Goal: Task Accomplishment & Management: Use online tool/utility

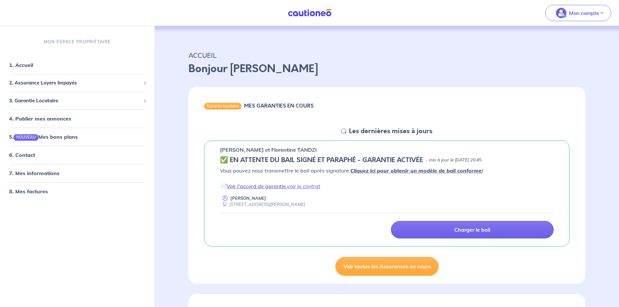
click at [278, 187] on link "Voir l'accord de garantie" at bounding box center [256, 186] width 59 height 7
click at [87, 100] on span "3. Garantie Locataire" at bounding box center [75, 100] width 132 height 7
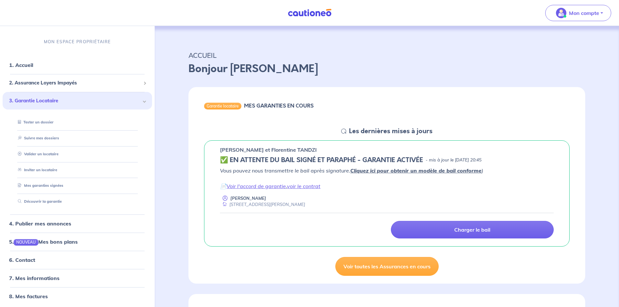
click at [87, 100] on span "3. Garantie Locataire" at bounding box center [75, 100] width 132 height 7
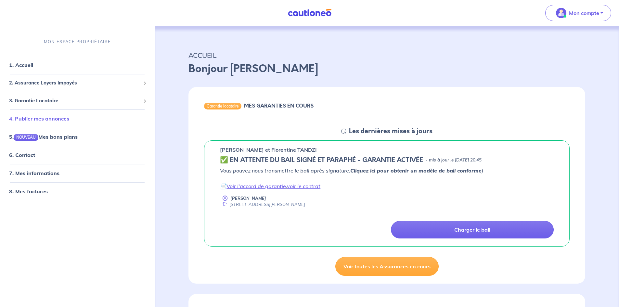
click at [54, 120] on link "4. Publier mes annonces" at bounding box center [39, 118] width 60 height 7
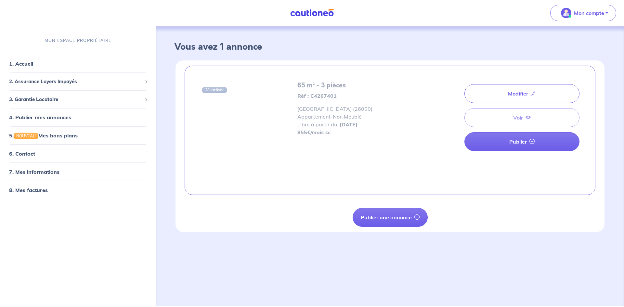
click at [54, 120] on link "4. Publier mes annonces" at bounding box center [40, 117] width 62 height 7
click at [53, 172] on link "7. Mes informations" at bounding box center [33, 172] width 48 height 7
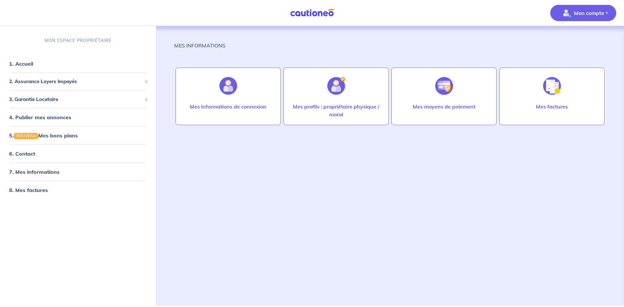
click at [53, 172] on link "7. Mes informations" at bounding box center [34, 172] width 50 height 7
click at [33, 67] on link "1. Accueil" at bounding box center [21, 63] width 24 height 7
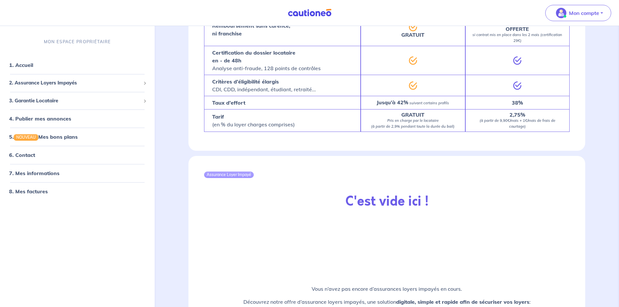
scroll to position [537, 0]
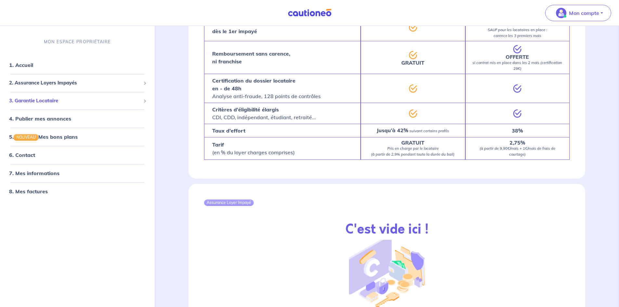
click at [98, 103] on span "3. Garantie Locataire" at bounding box center [75, 100] width 132 height 7
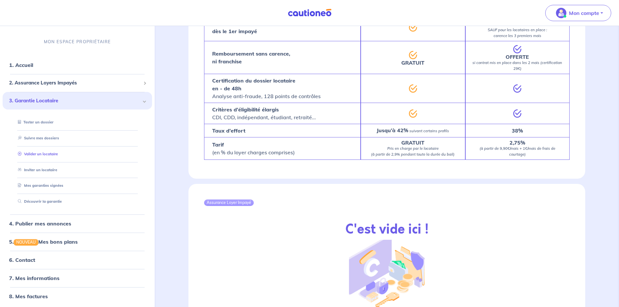
click at [58, 153] on link "Valider un locataire" at bounding box center [36, 153] width 43 height 5
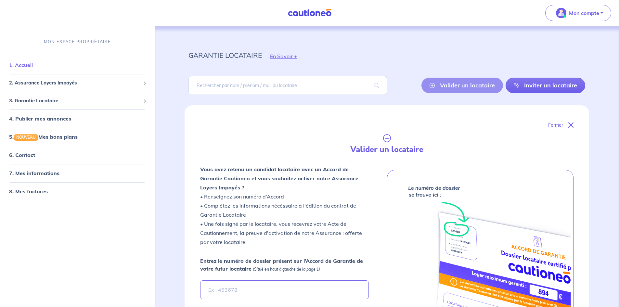
click at [33, 67] on link "1. Accueil" at bounding box center [21, 65] width 24 height 7
